Goal: Navigation & Orientation: Find specific page/section

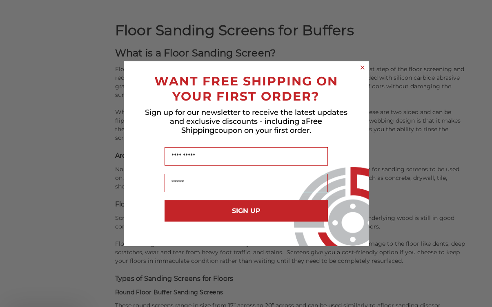
scroll to position [532, 0]
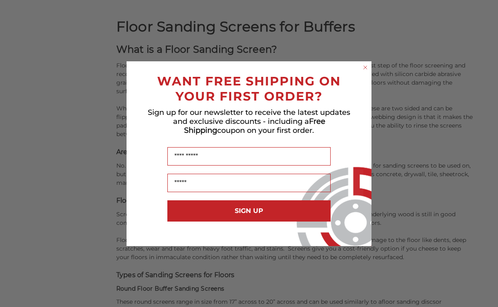
click at [365, 68] on circle "Close dialog" at bounding box center [366, 67] width 8 height 8
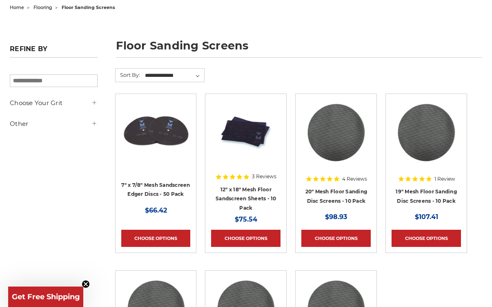
scroll to position [0, 0]
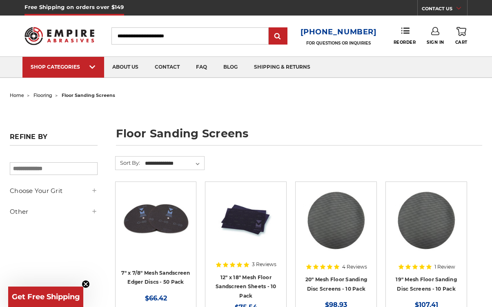
click at [48, 95] on span "flooring" at bounding box center [42, 95] width 19 height 6
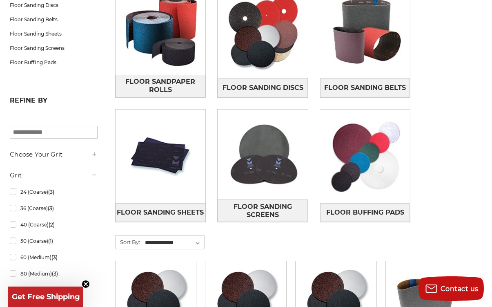
scroll to position [170, 0]
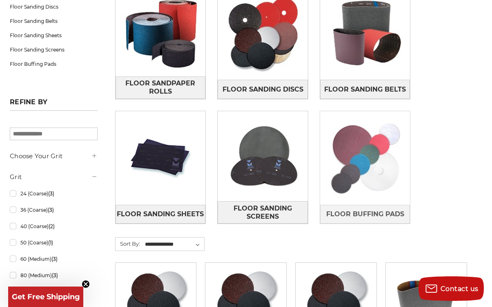
click at [362, 143] on img at bounding box center [365, 158] width 90 height 90
